Goal: Check status: Check status

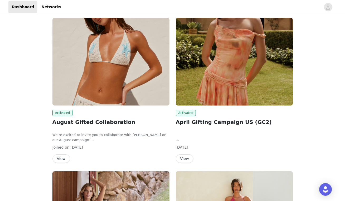
scroll to position [74, 0]
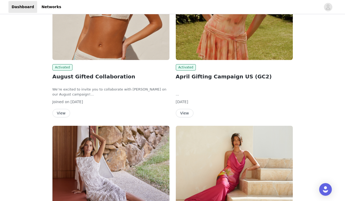
click at [61, 111] on button "View" at bounding box center [61, 113] width 18 height 8
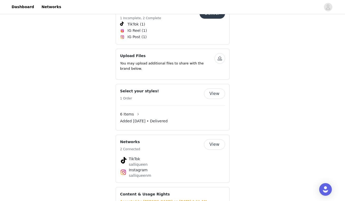
scroll to position [334, 0]
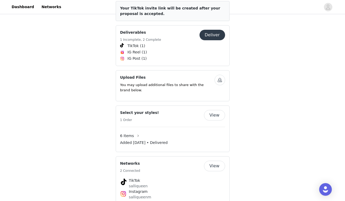
click at [217, 110] on button "View" at bounding box center [214, 115] width 21 height 11
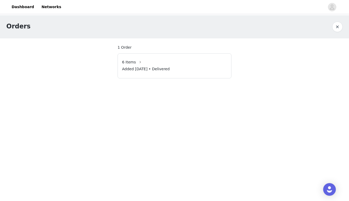
click at [141, 68] on span "Added [DATE] • Delivered" at bounding box center [146, 69] width 48 height 6
drag, startPoint x: 140, startPoint y: 61, endPoint x: 168, endPoint y: 74, distance: 31.0
click at [140, 61] on button "button" at bounding box center [140, 62] width 8 height 8
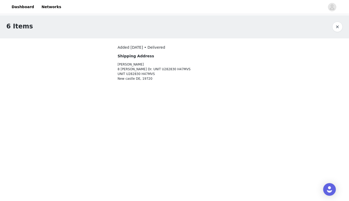
click at [163, 72] on p "[PERSON_NAME] 8 [PERSON_NAME] Dr. UNIT U282830 H47MVS UNIT U282830 H47MVS [GEOG…" at bounding box center [159, 71] width 85 height 19
click at [167, 81] on p "[PERSON_NAME] 8 [PERSON_NAME] Dr. UNIT U282830 H47MVS UNIT U282830 H47MVS [GEOG…" at bounding box center [159, 71] width 85 height 19
click at [148, 76] on p "[PERSON_NAME] 8 [PERSON_NAME] Dr. UNIT U282830 H47MVS UNIT U282830 H47MVS [GEOG…" at bounding box center [159, 71] width 85 height 19
click at [151, 58] on h4 "Shipping Address" at bounding box center [159, 56] width 85 height 6
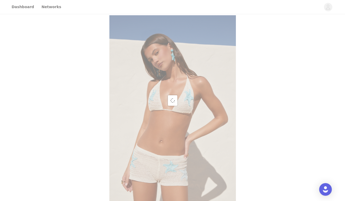
scroll to position [10, 0]
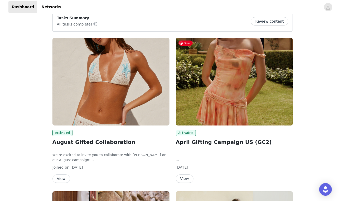
scroll to position [97, 0]
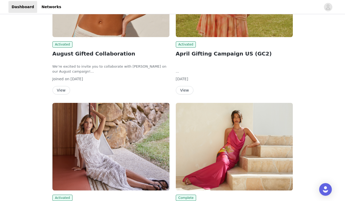
click at [211, 73] on div at bounding box center [234, 67] width 117 height 16
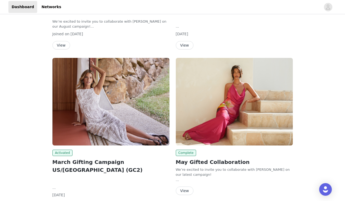
scroll to position [171, 0]
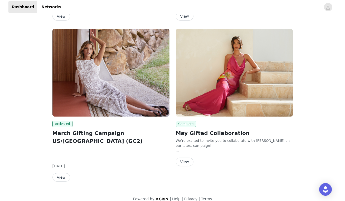
click at [65, 173] on button "View" at bounding box center [61, 177] width 18 height 8
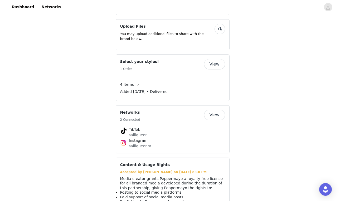
scroll to position [374, 0]
